Goal: Information Seeking & Learning: Obtain resource

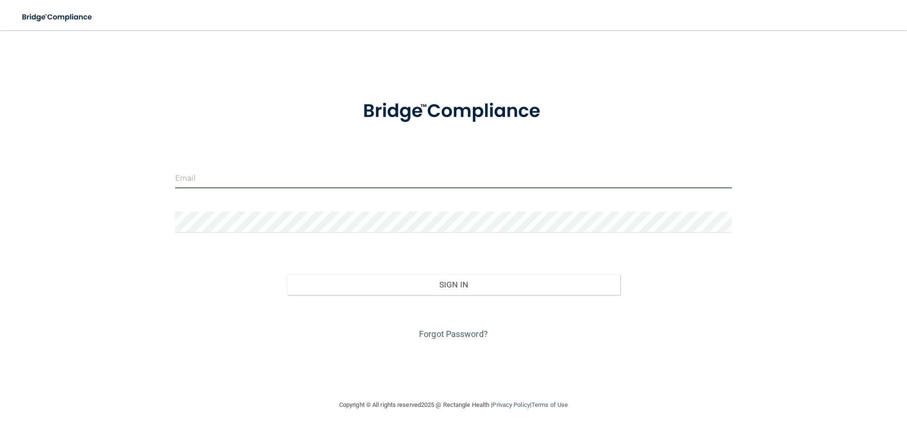
click at [315, 179] on input "email" at bounding box center [453, 177] width 557 height 21
type input "[EMAIL_ADDRESS][DOMAIN_NAME]"
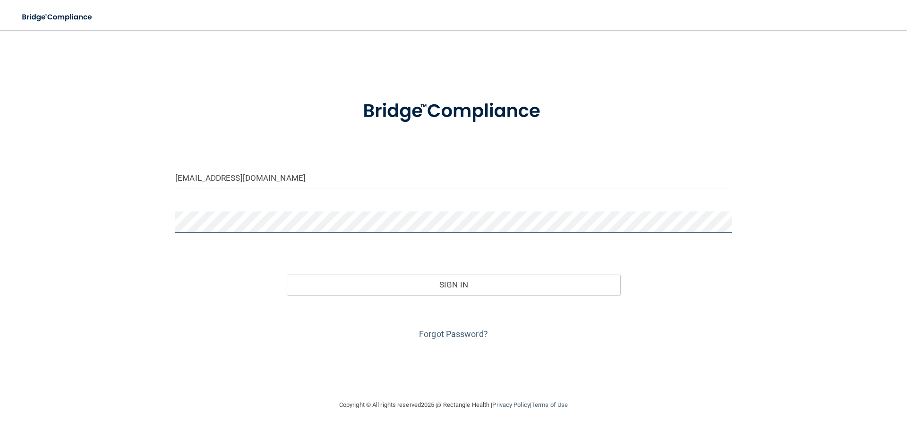
click at [287, 275] on button "Sign In" at bounding box center [454, 285] width 334 height 21
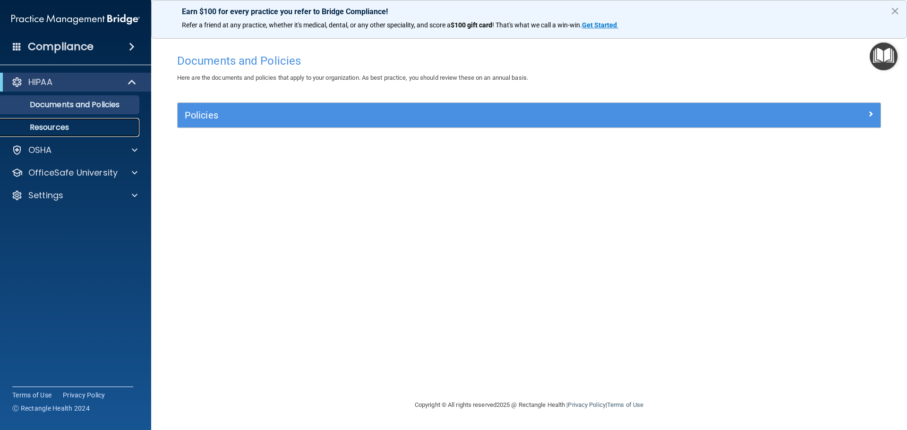
click at [61, 125] on p "Resources" at bounding box center [70, 127] width 129 height 9
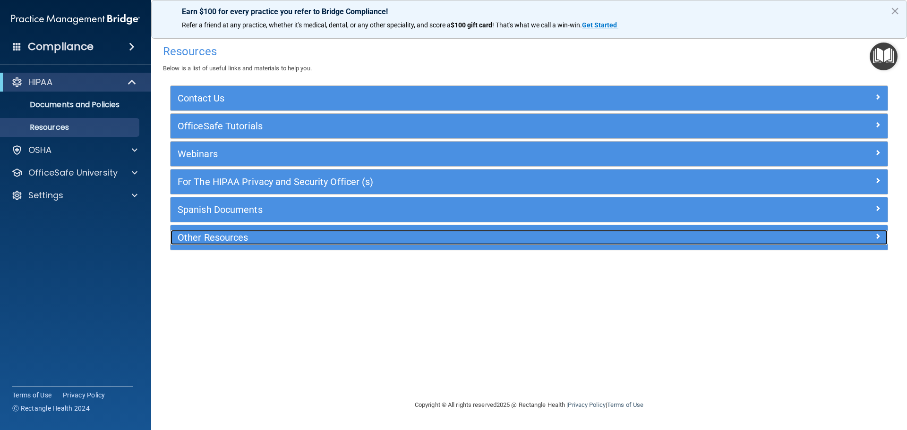
click at [233, 237] on h5 "Other Resources" at bounding box center [440, 237] width 524 height 10
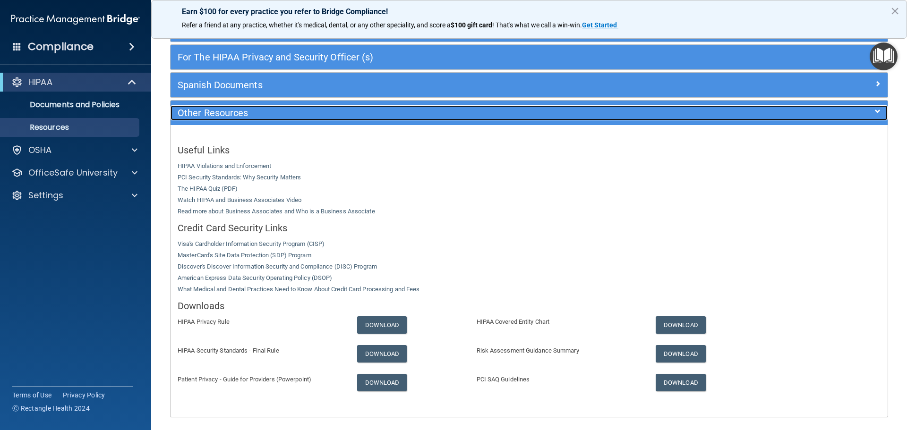
scroll to position [142, 0]
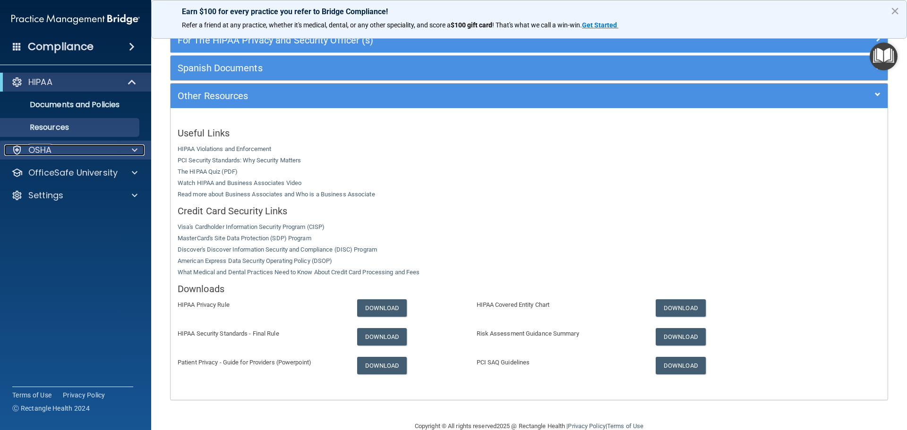
click at [83, 155] on div "OSHA" at bounding box center [62, 150] width 117 height 11
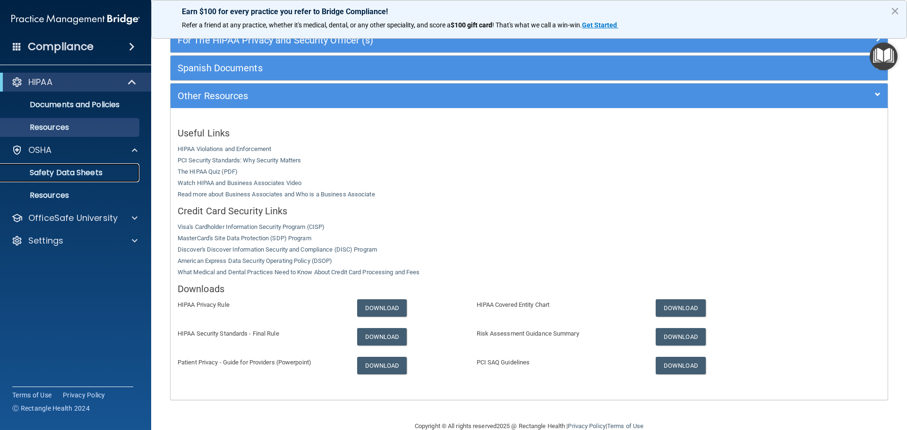
click at [69, 173] on p "Safety Data Sheets" at bounding box center [70, 172] width 129 height 9
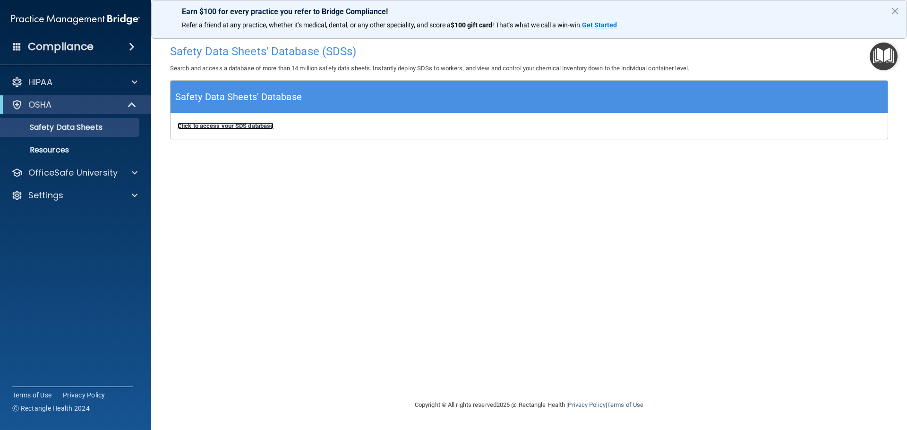
click at [223, 123] on b "Click to access your SDS database" at bounding box center [226, 125] width 96 height 7
click at [200, 127] on b "Click to access your SDS database" at bounding box center [226, 125] width 96 height 7
